Goal: Information Seeking & Learning: Learn about a topic

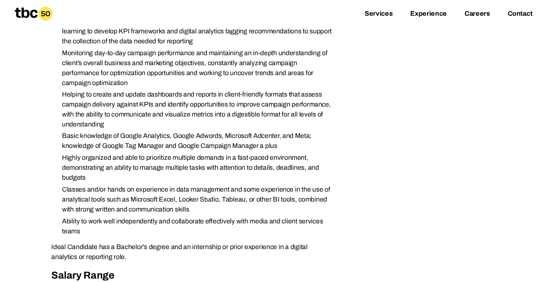
scroll to position [248, 0]
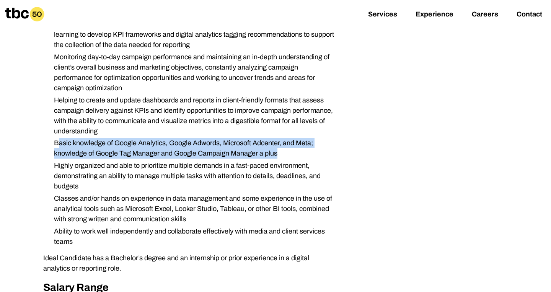
drag, startPoint x: 286, startPoint y: 153, endPoint x: 60, endPoint y: 139, distance: 226.5
click at [60, 139] on li "Basic knowledge of Google Analytics, Google Adwords, Microsoft Adcenter, and Me…" at bounding box center [192, 148] width 289 height 21
copy li "asic knowledge of Google Analytics, Google Adwords, Microsoft Adcenter, and Met…"
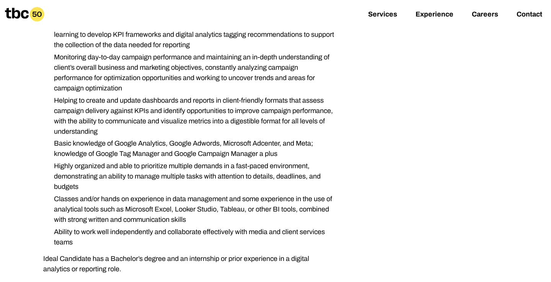
click at [187, 86] on li "Monitoring day-to-day campaign performance and maintaining an in-depth understa…" at bounding box center [192, 72] width 289 height 41
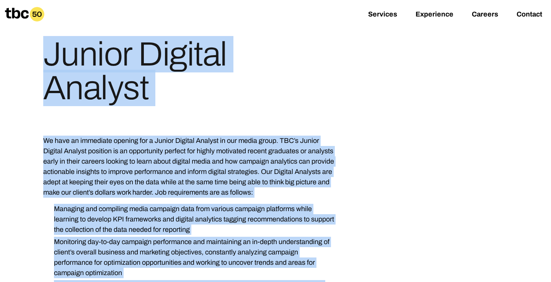
scroll to position [49, 0]
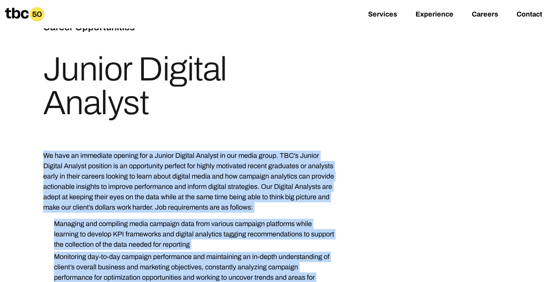
drag, startPoint x: 209, startPoint y: 151, endPoint x: 36, endPoint y: 156, distance: 172.6
copy div "We have an immediate opening for a Junior Digital Analyst in our media group. T…"
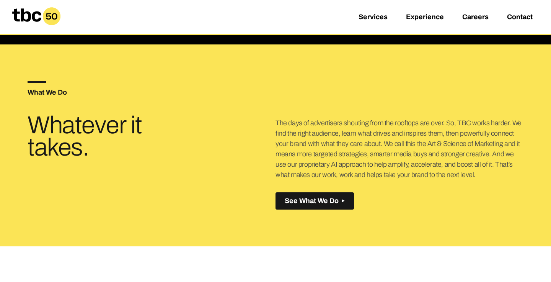
scroll to position [241, 0]
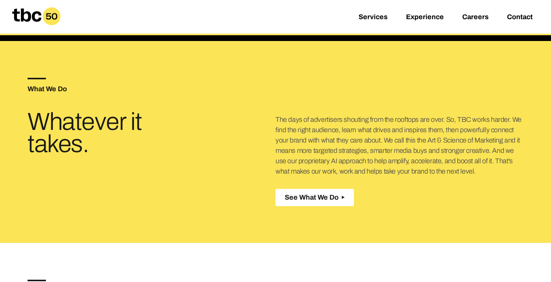
click at [328, 196] on span "See What We Do" at bounding box center [312, 197] width 54 height 8
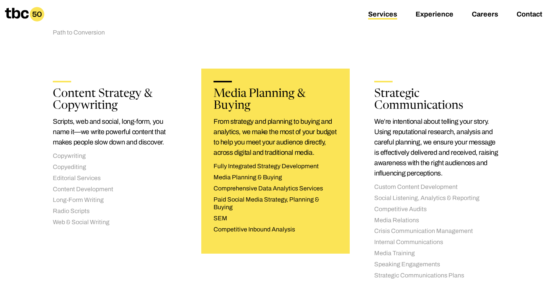
scroll to position [403, 0]
